Goal: Transaction & Acquisition: Purchase product/service

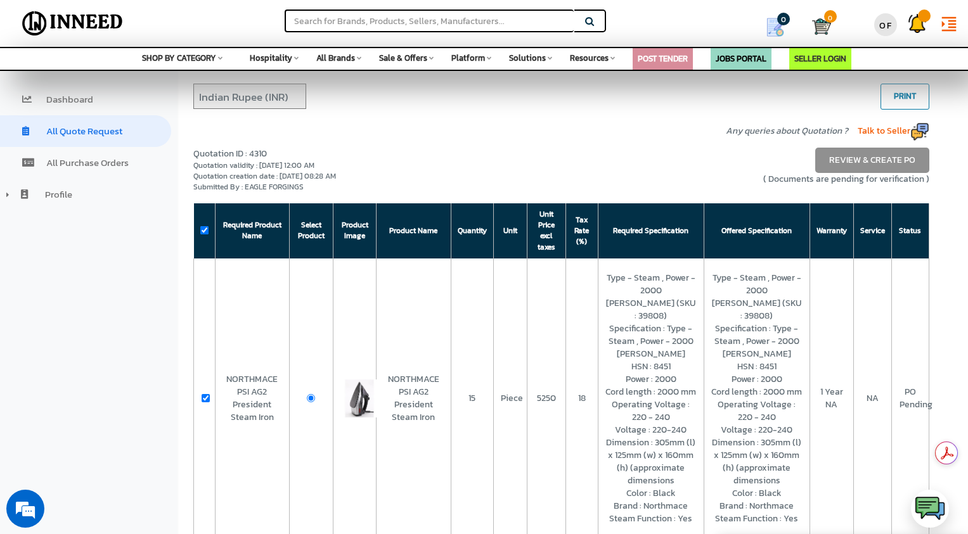
select select "INR"
click at [79, 19] on img at bounding box center [72, 24] width 111 height 32
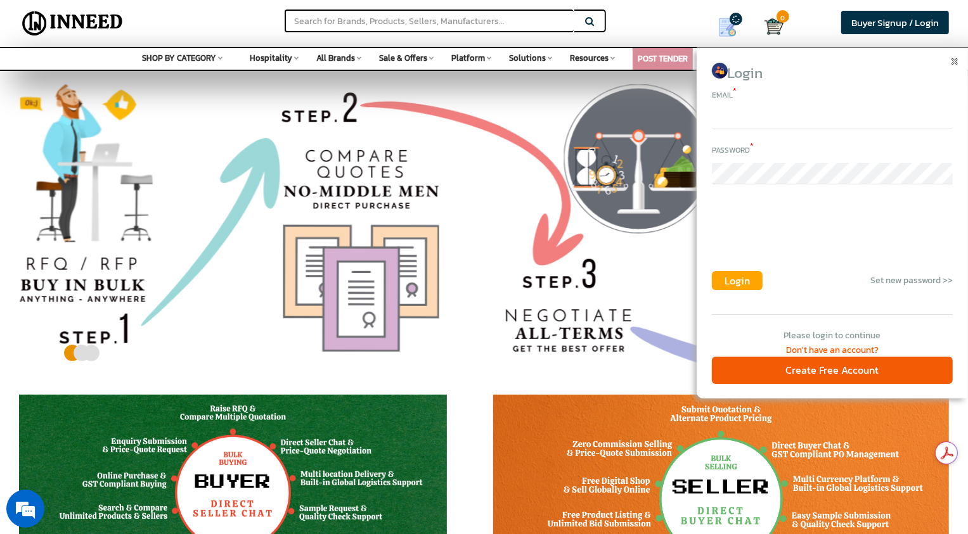
type input "[EMAIL_ADDRESS][DOMAIN_NAME]"
click at [736, 287] on span "Login" at bounding box center [737, 280] width 25 height 15
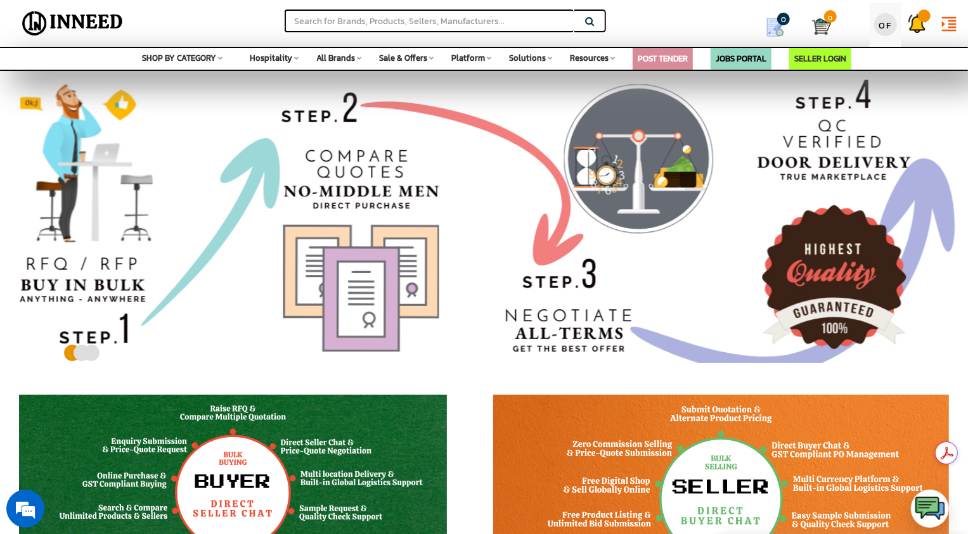
click at [880, 30] on div "OF" at bounding box center [885, 24] width 23 height 23
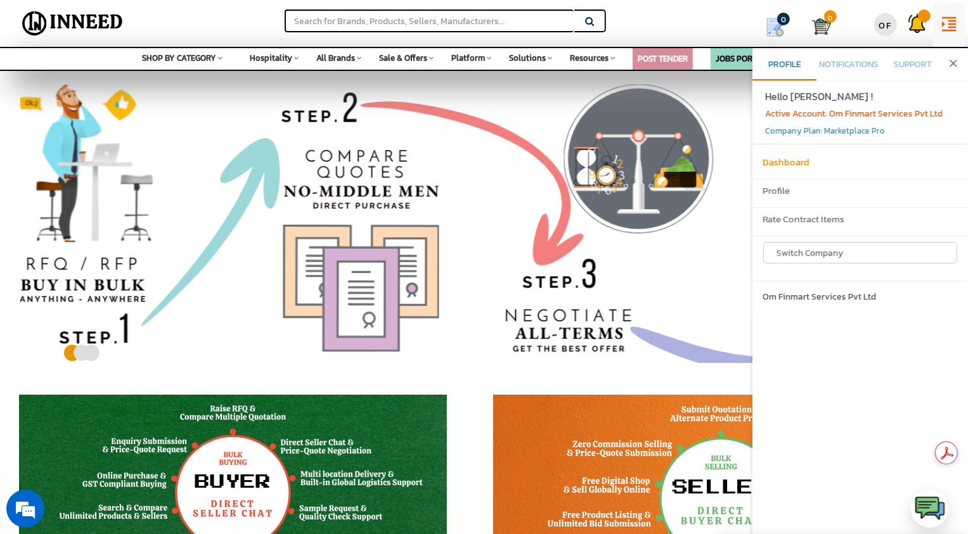
click at [784, 160] on h6 "Dashboard" at bounding box center [860, 162] width 195 height 11
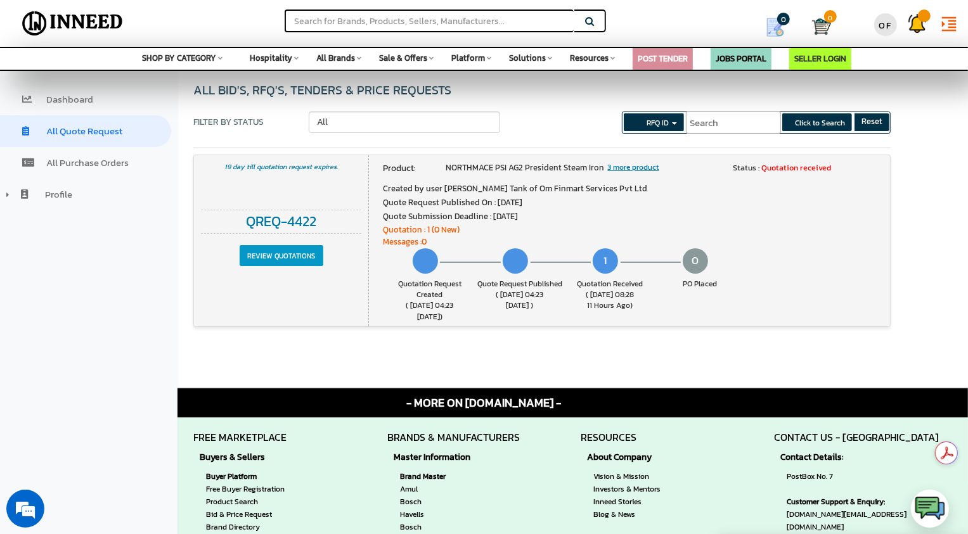
click at [293, 255] on input "Review Quotations" at bounding box center [282, 256] width 84 height 22
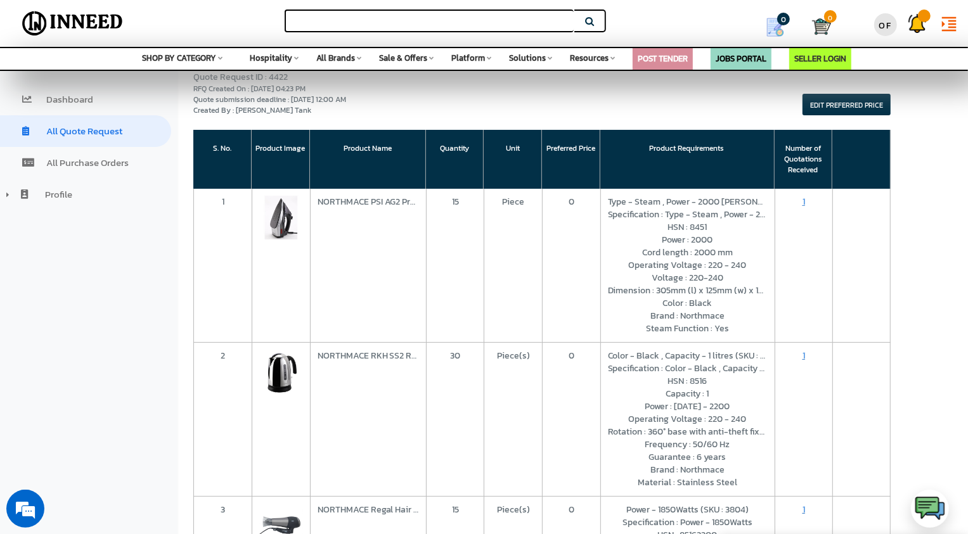
click at [349, 20] on input "text" at bounding box center [429, 21] width 289 height 23
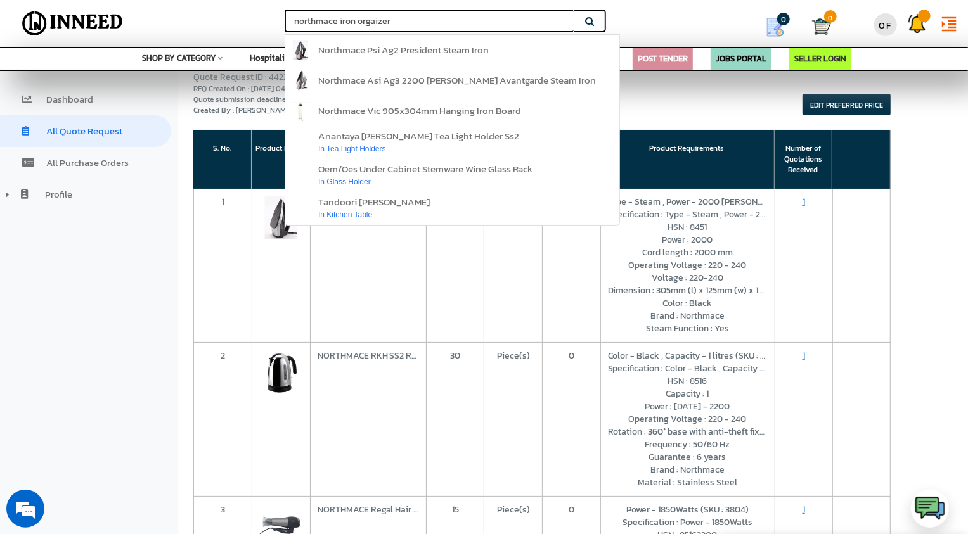
type input "northmace iron orgaizer"
click at [574, 10] on button "Search" at bounding box center [590, 21] width 32 height 23
